Goal: Information Seeking & Learning: Compare options

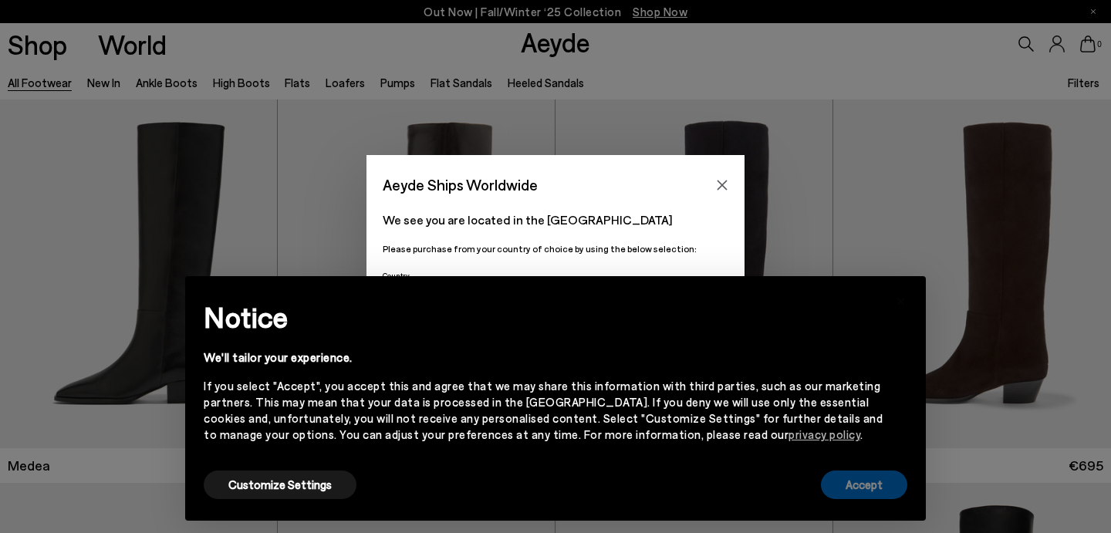
click at [860, 486] on button "Accept" at bounding box center [864, 484] width 86 height 29
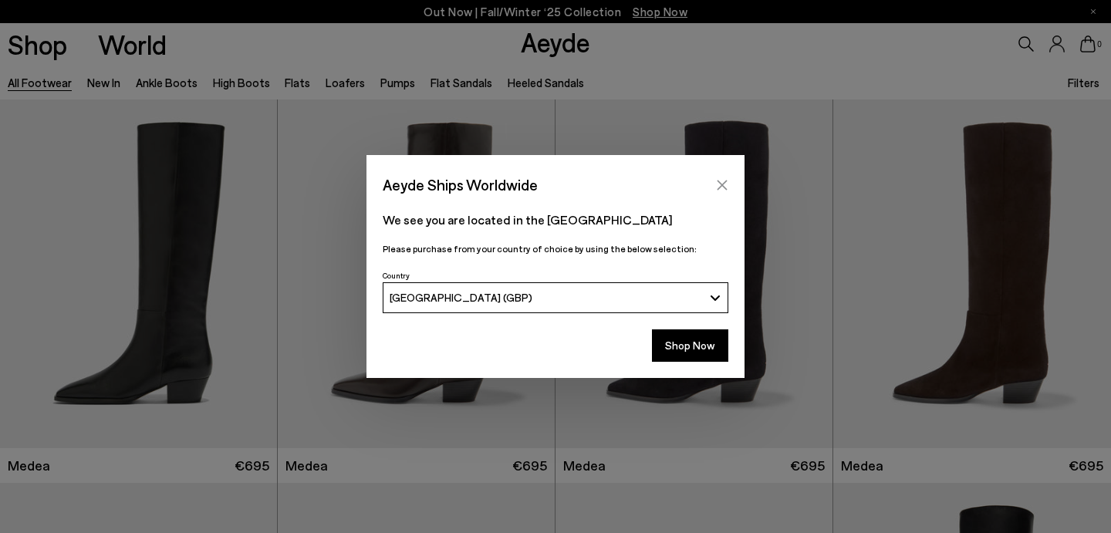
click at [722, 180] on icon "Close" at bounding box center [722, 185] width 12 height 12
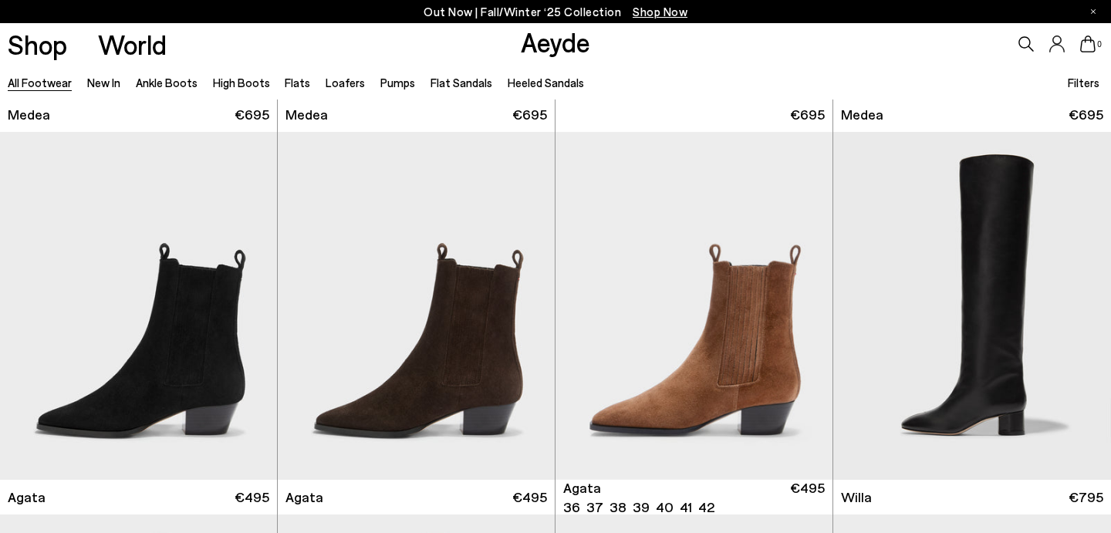
scroll to position [346, 0]
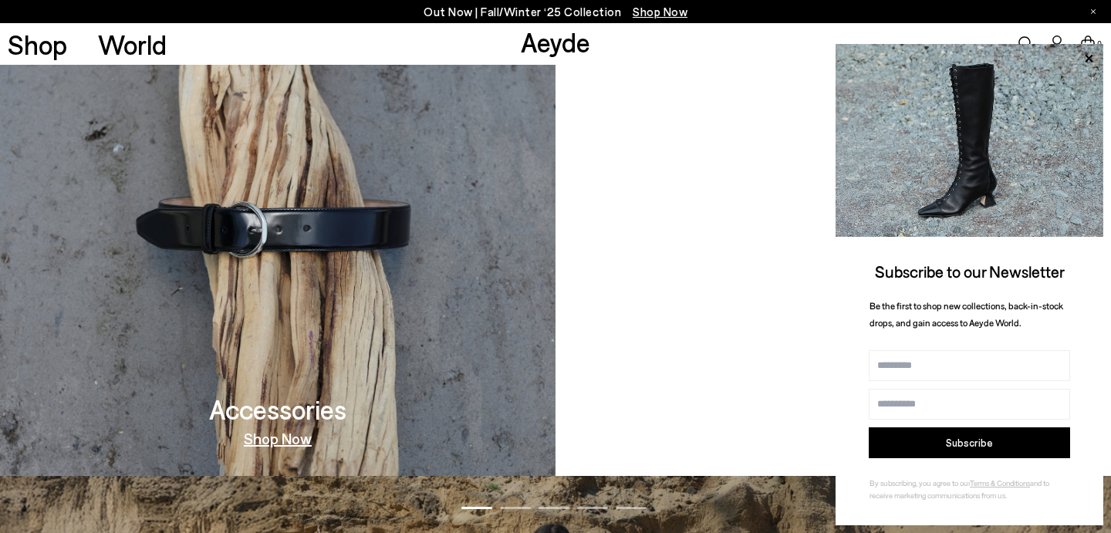
scroll to position [1426, 0]
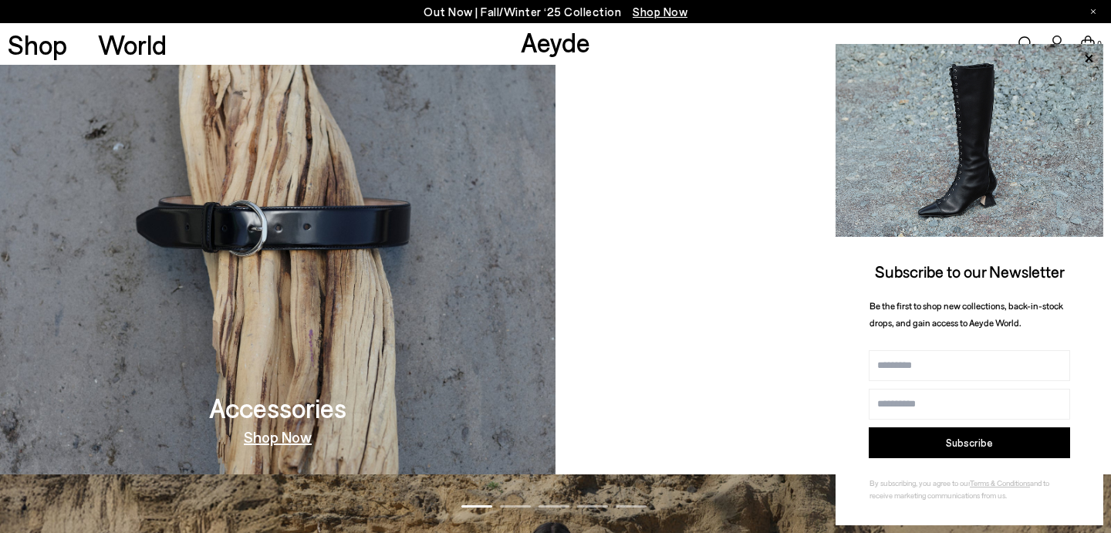
click at [823, 436] on link "Shop Now" at bounding box center [833, 436] width 68 height 15
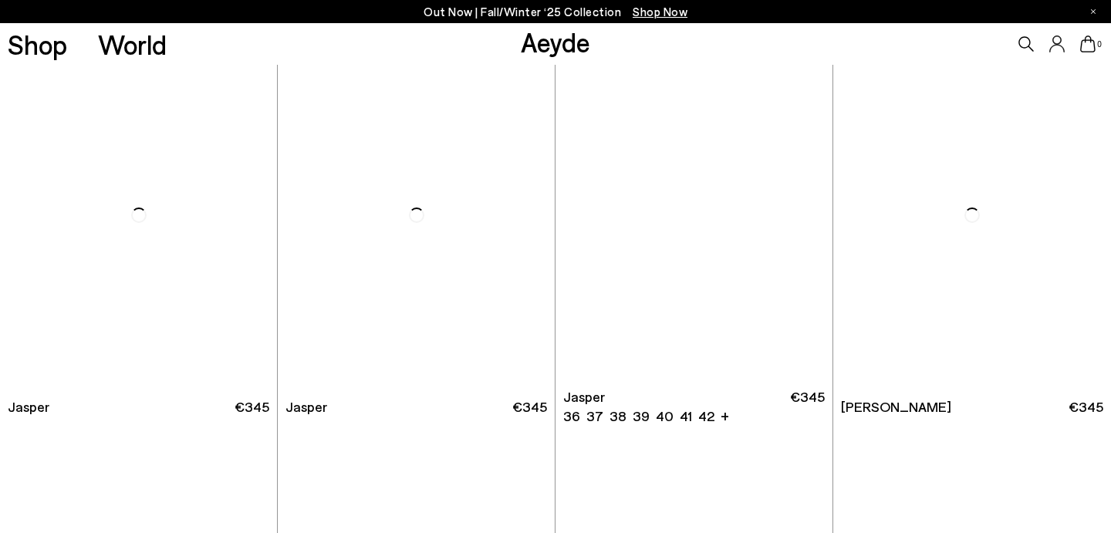
scroll to position [659, 0]
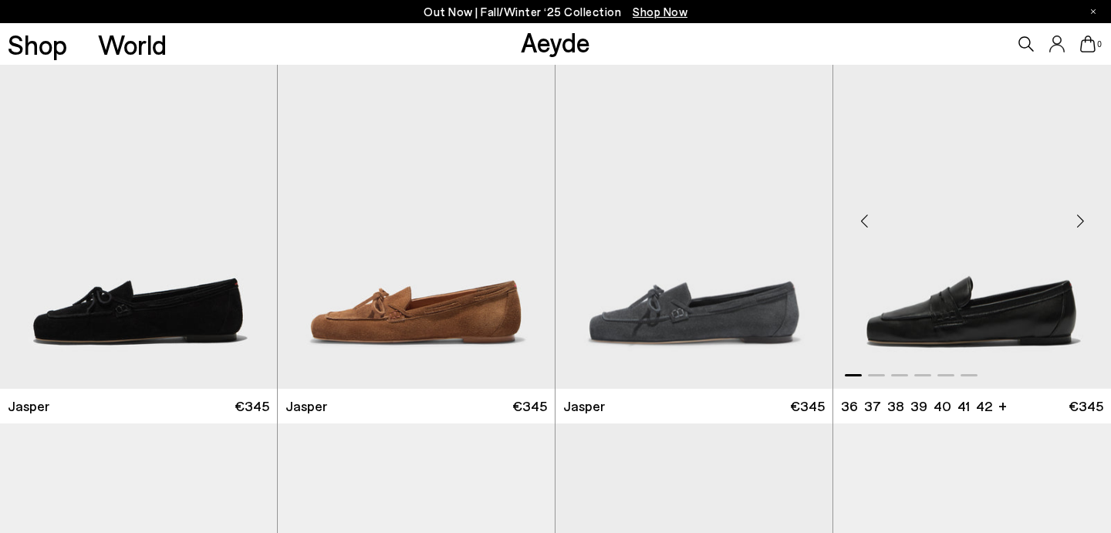
click at [1006, 315] on img "1 / 6" at bounding box center [972, 214] width 278 height 348
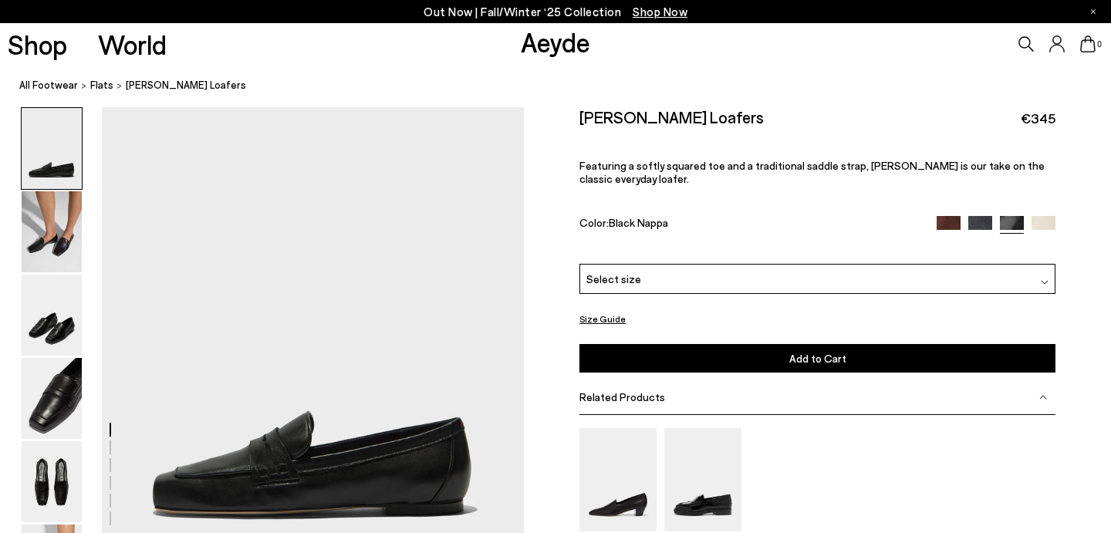
scroll to position [72, 0]
click at [68, 393] on img at bounding box center [52, 398] width 60 height 81
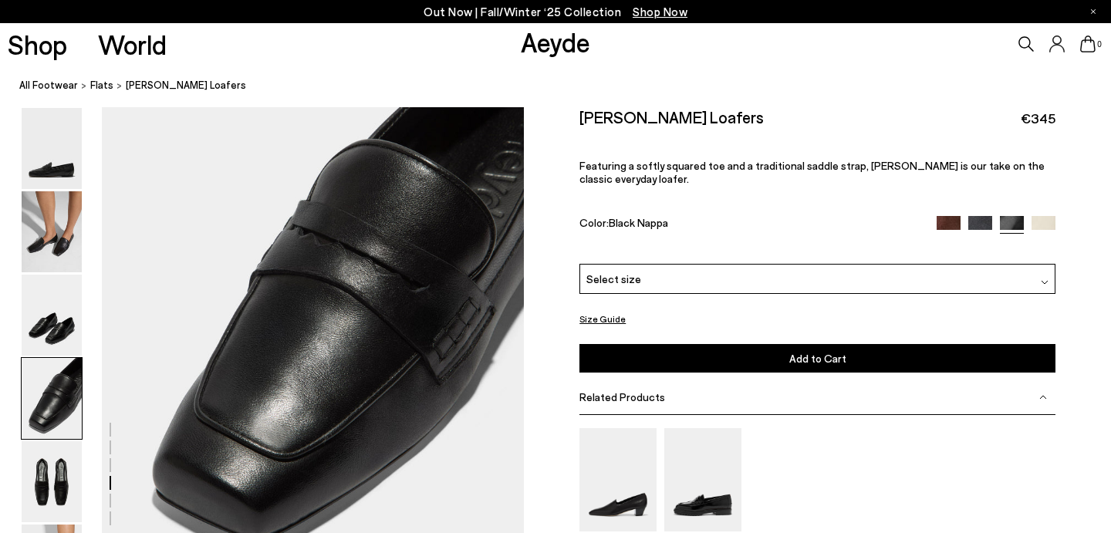
scroll to position [1776, 0]
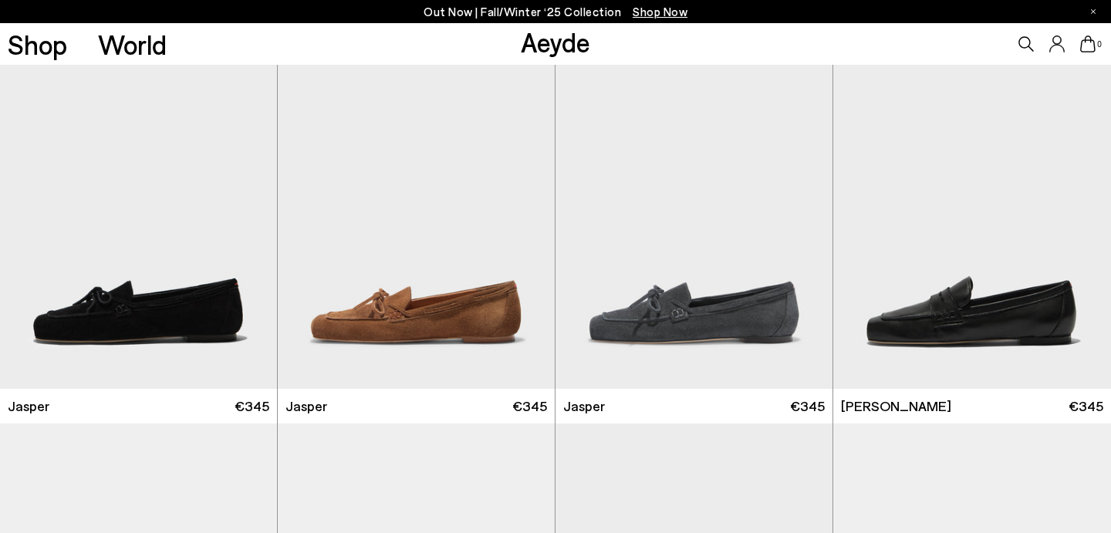
scroll to position [659, 0]
click at [1022, 41] on icon at bounding box center [1025, 43] width 15 height 15
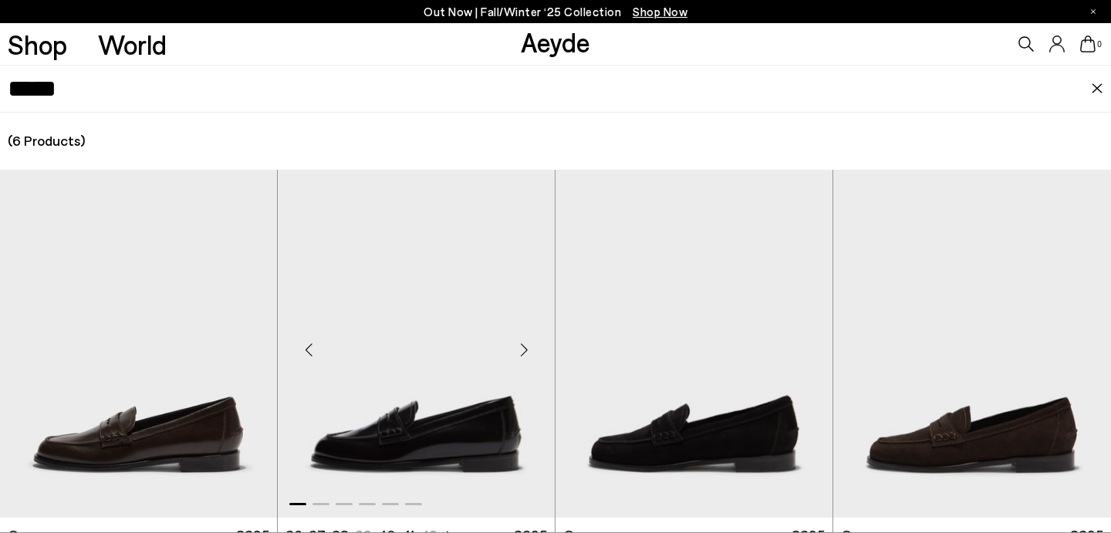
type input "*****"
click at [449, 441] on img "1 / 6" at bounding box center [416, 344] width 277 height 348
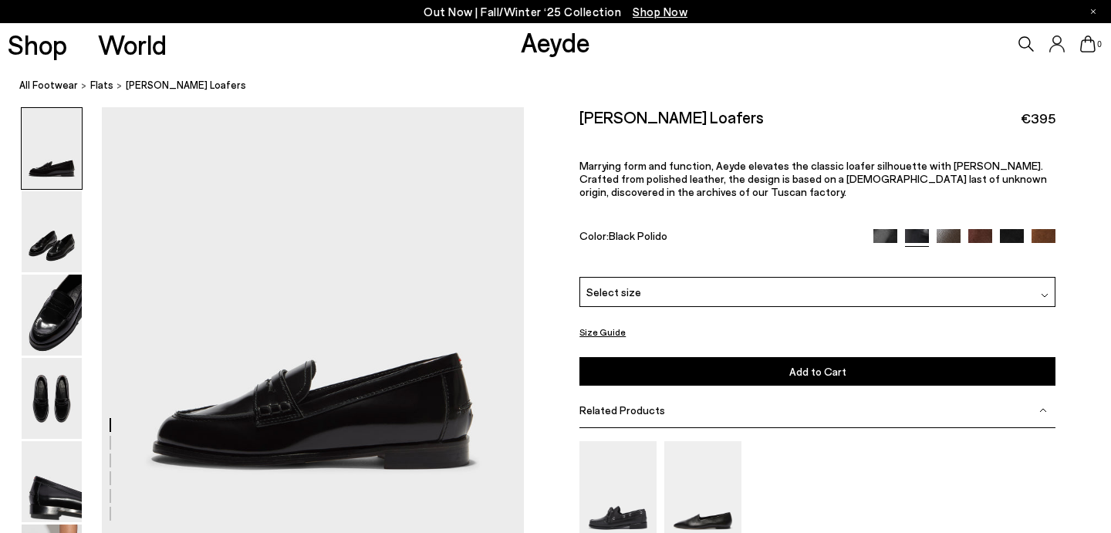
click at [686, 293] on div "Select size" at bounding box center [817, 292] width 476 height 30
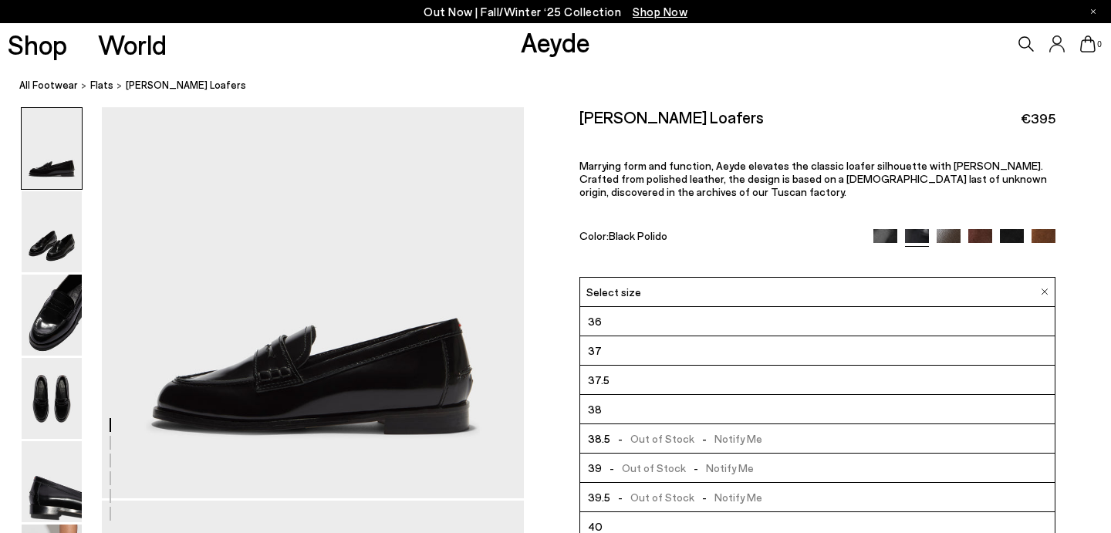
click at [887, 236] on img at bounding box center [885, 240] width 24 height 24
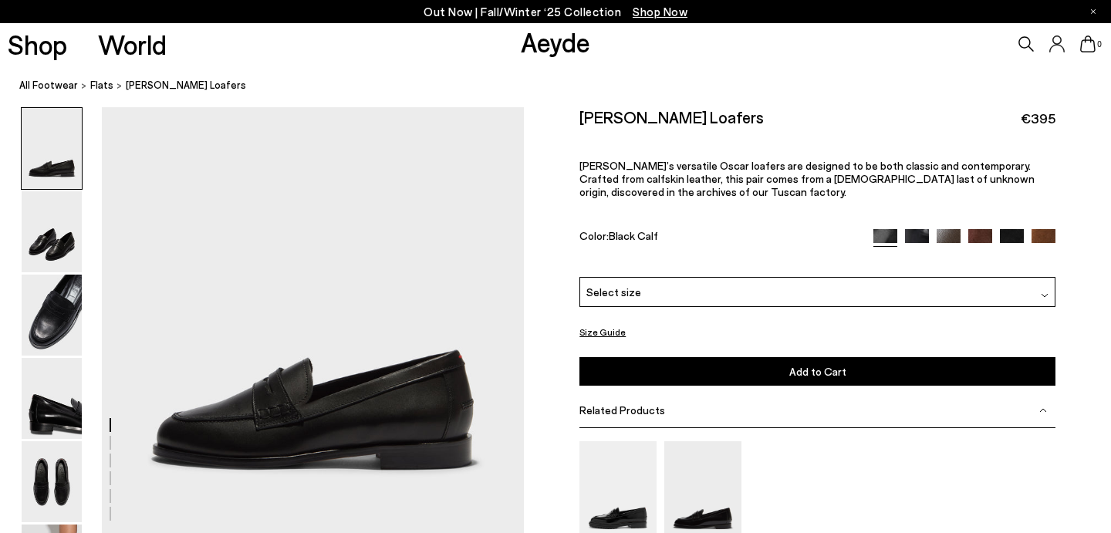
click at [951, 236] on img at bounding box center [948, 241] width 24 height 24
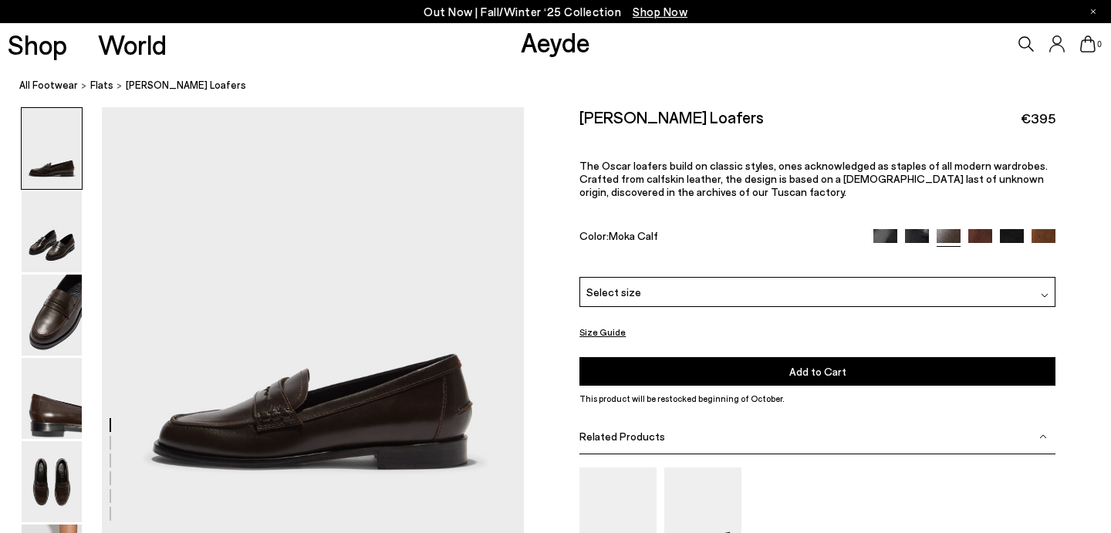
click at [859, 289] on div "Select size" at bounding box center [817, 292] width 476 height 30
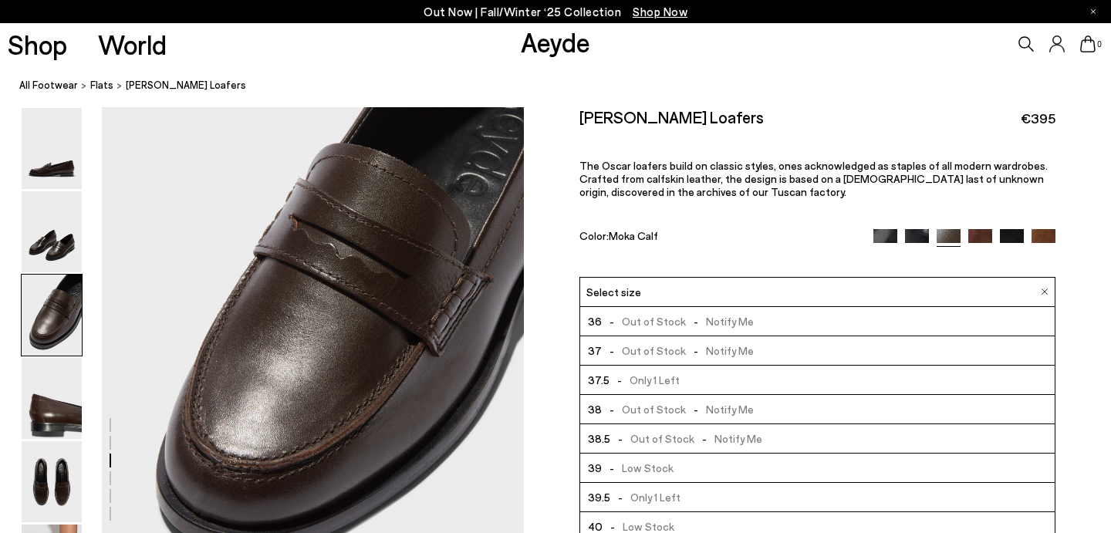
scroll to position [1060, 0]
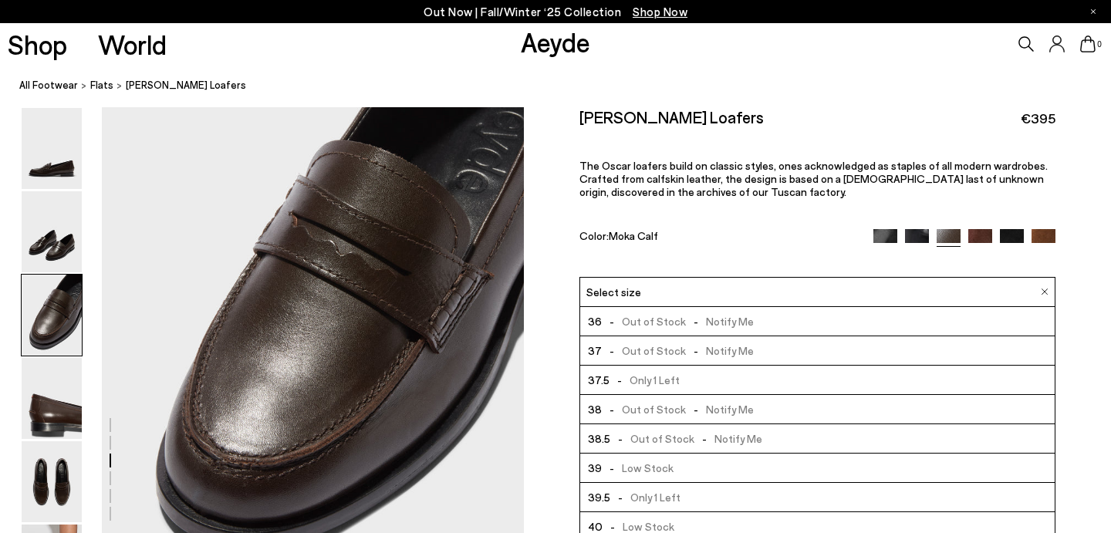
click at [972, 236] on img at bounding box center [980, 240] width 24 height 24
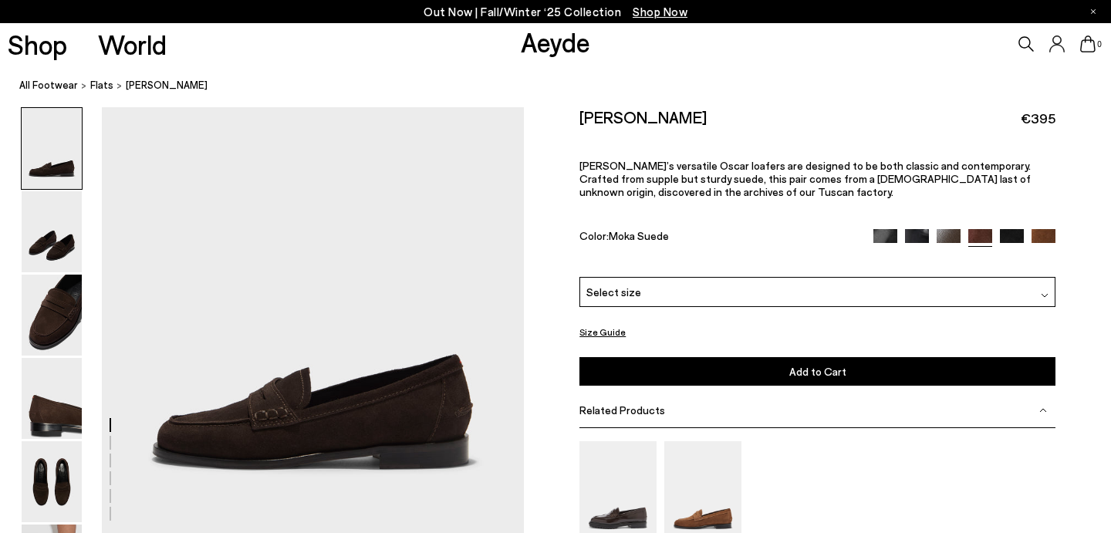
click at [1010, 239] on img at bounding box center [1011, 241] width 24 height 24
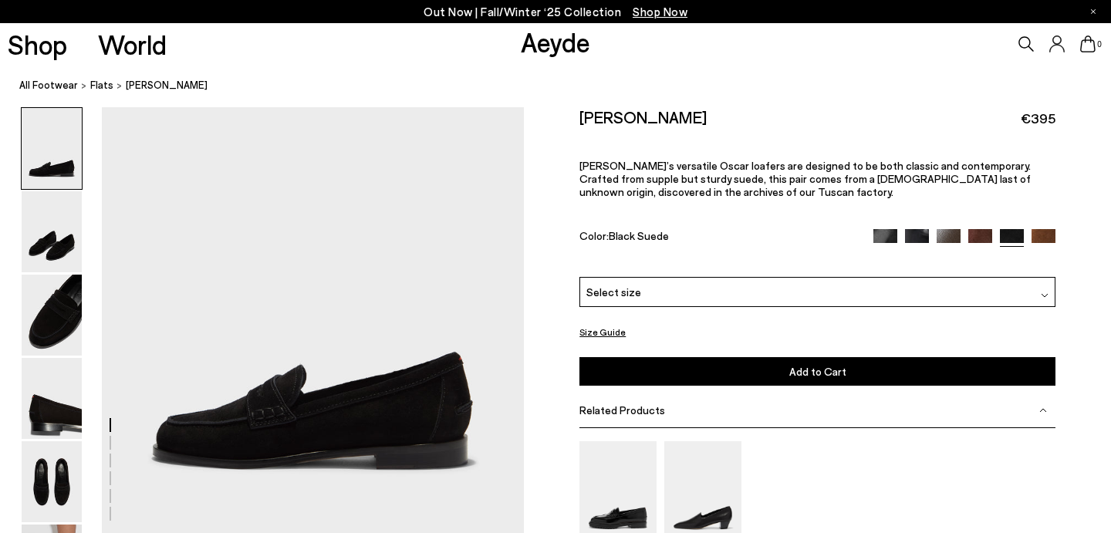
click at [1043, 239] on img at bounding box center [1043, 241] width 24 height 24
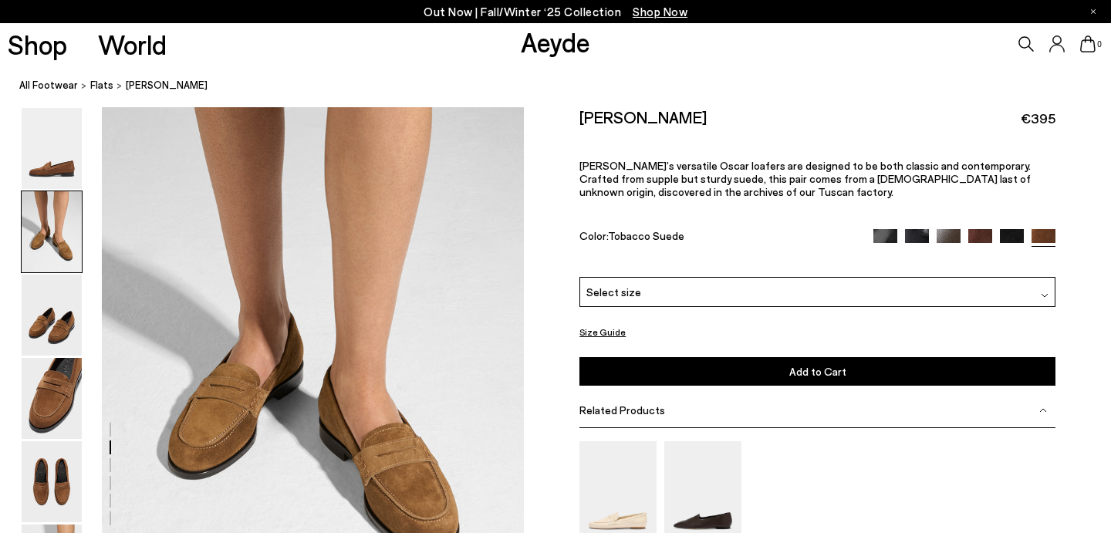
scroll to position [606, 0]
